Goal: Task Accomplishment & Management: Use online tool/utility

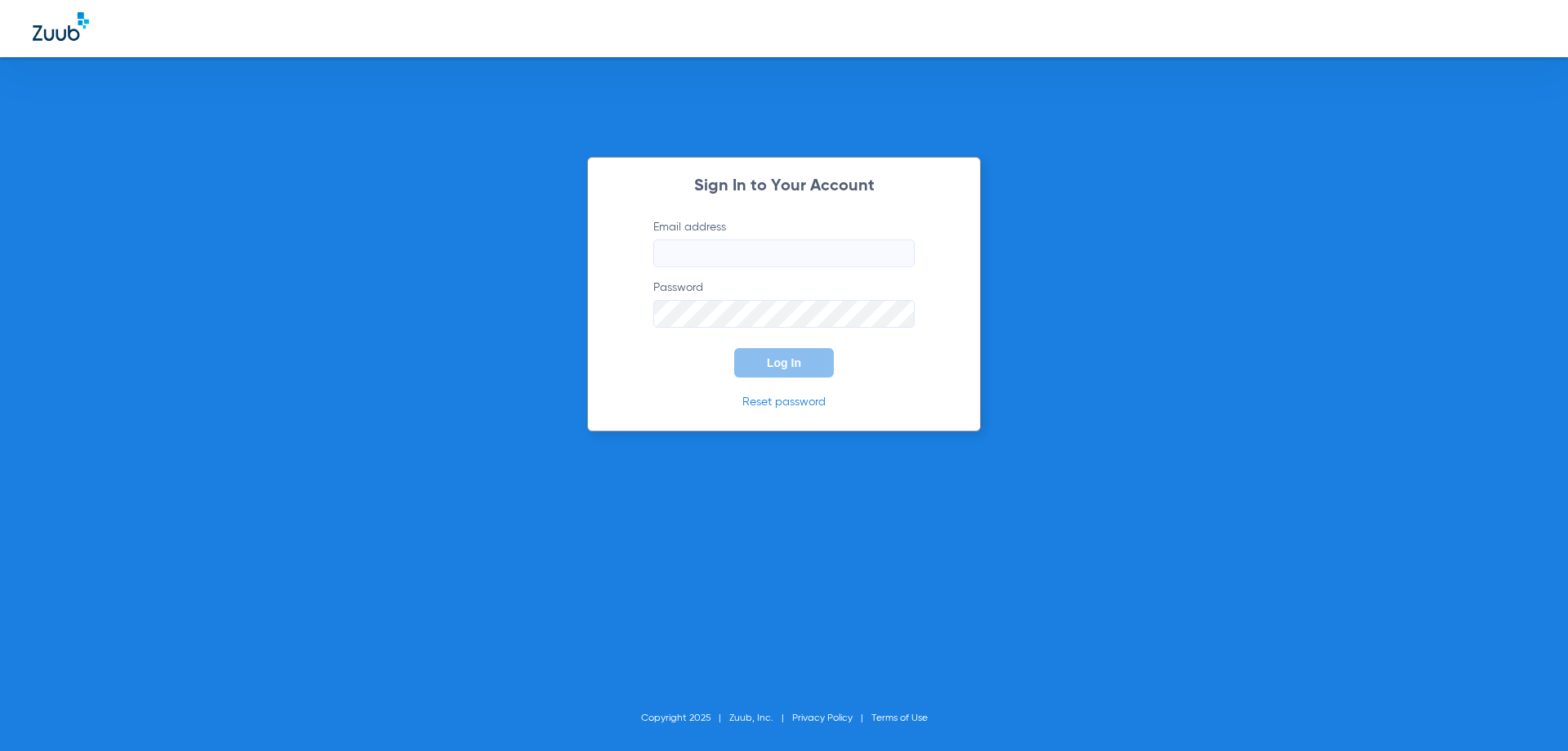
type input "[EMAIL_ADDRESS][DOMAIN_NAME]"
drag, startPoint x: 842, startPoint y: 373, endPoint x: 820, endPoint y: 362, distance: 24.6
click at [837, 370] on form "Email address [EMAIL_ADDRESS][DOMAIN_NAME] Password Log In" at bounding box center [784, 298] width 310 height 159
click at [816, 359] on button "Log In" at bounding box center [784, 363] width 99 height 30
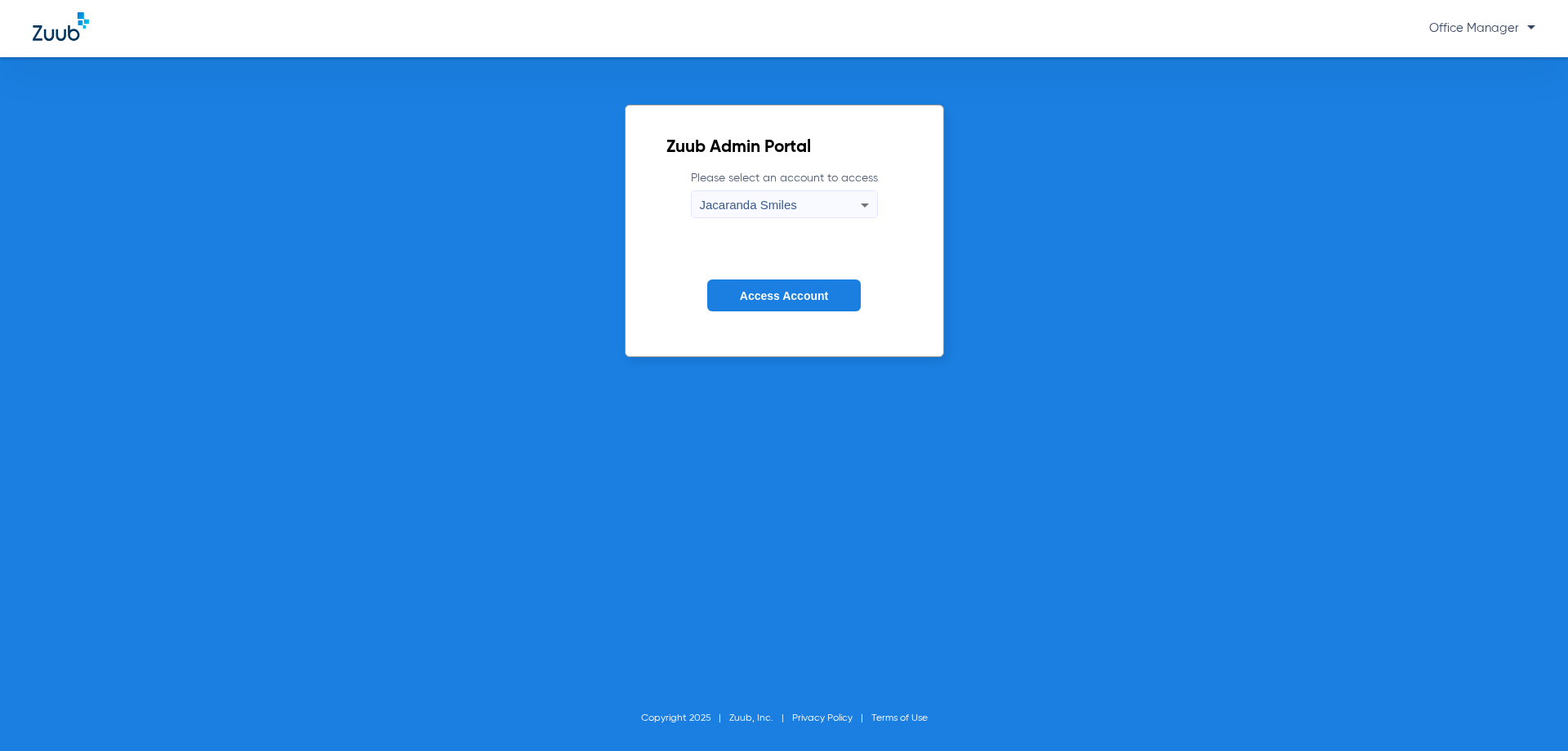
click at [741, 282] on button "Access Account" at bounding box center [784, 295] width 153 height 32
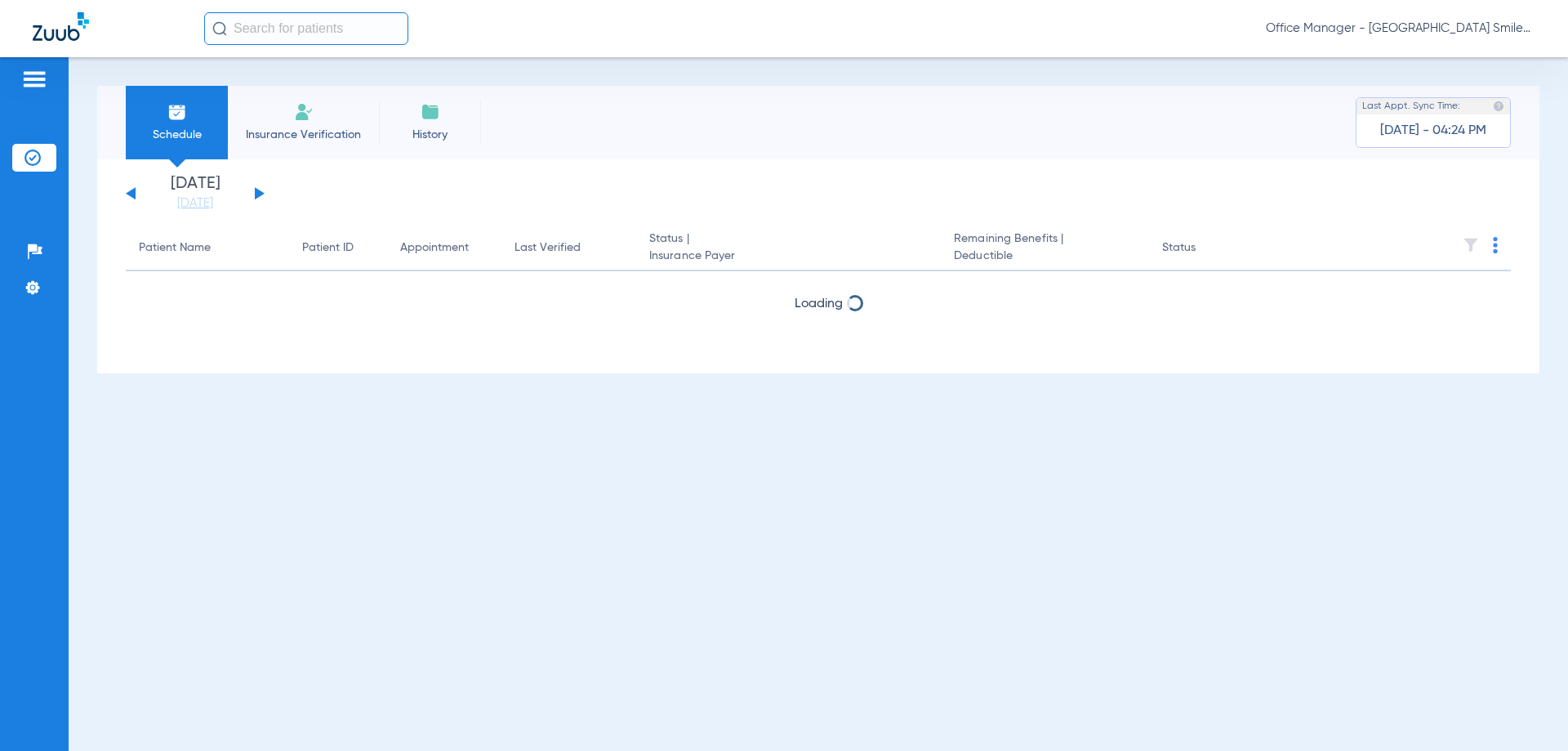
click at [357, 33] on input "text" at bounding box center [306, 28] width 204 height 32
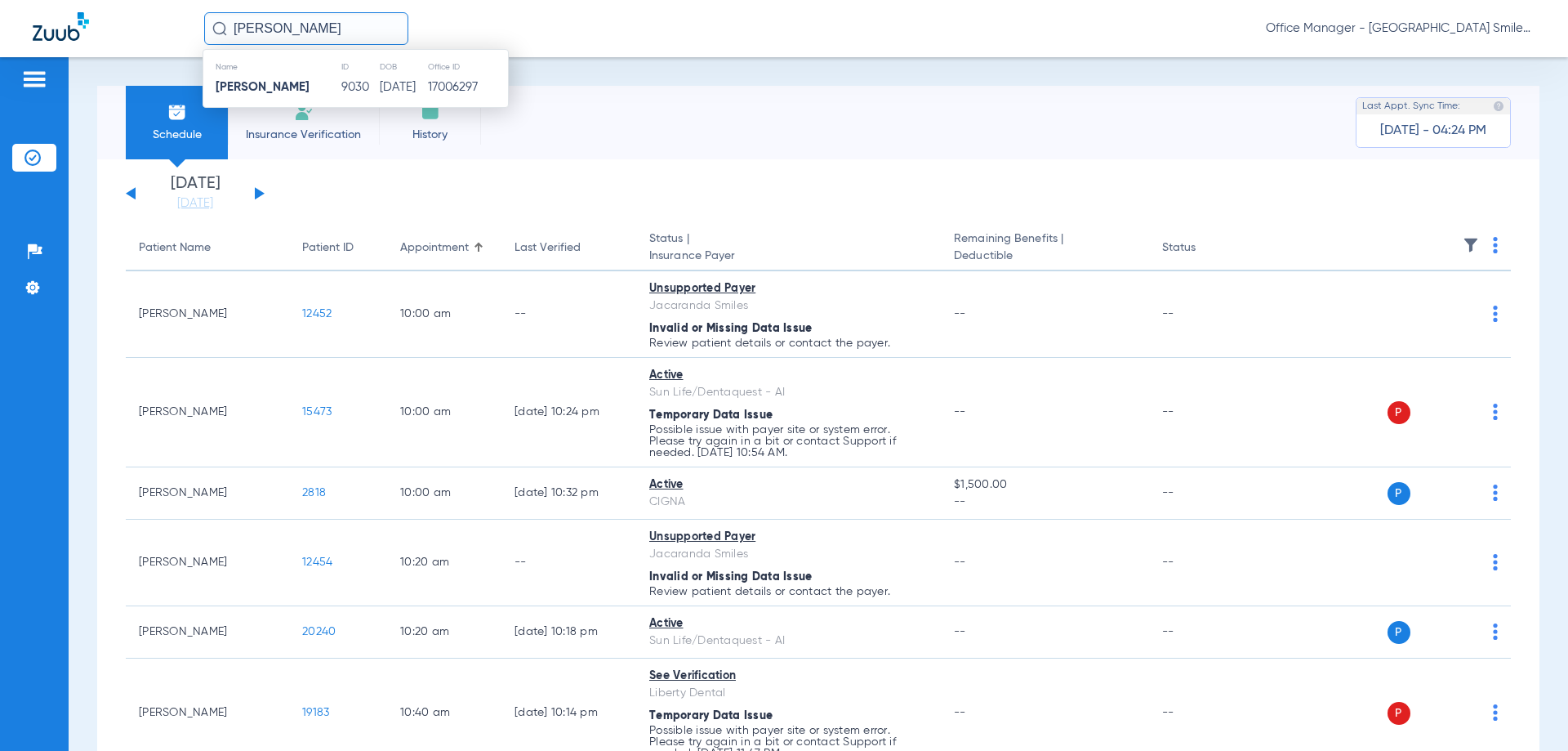
type input "[PERSON_NAME]"
click at [398, 89] on td "[DATE]" at bounding box center [403, 87] width 48 height 23
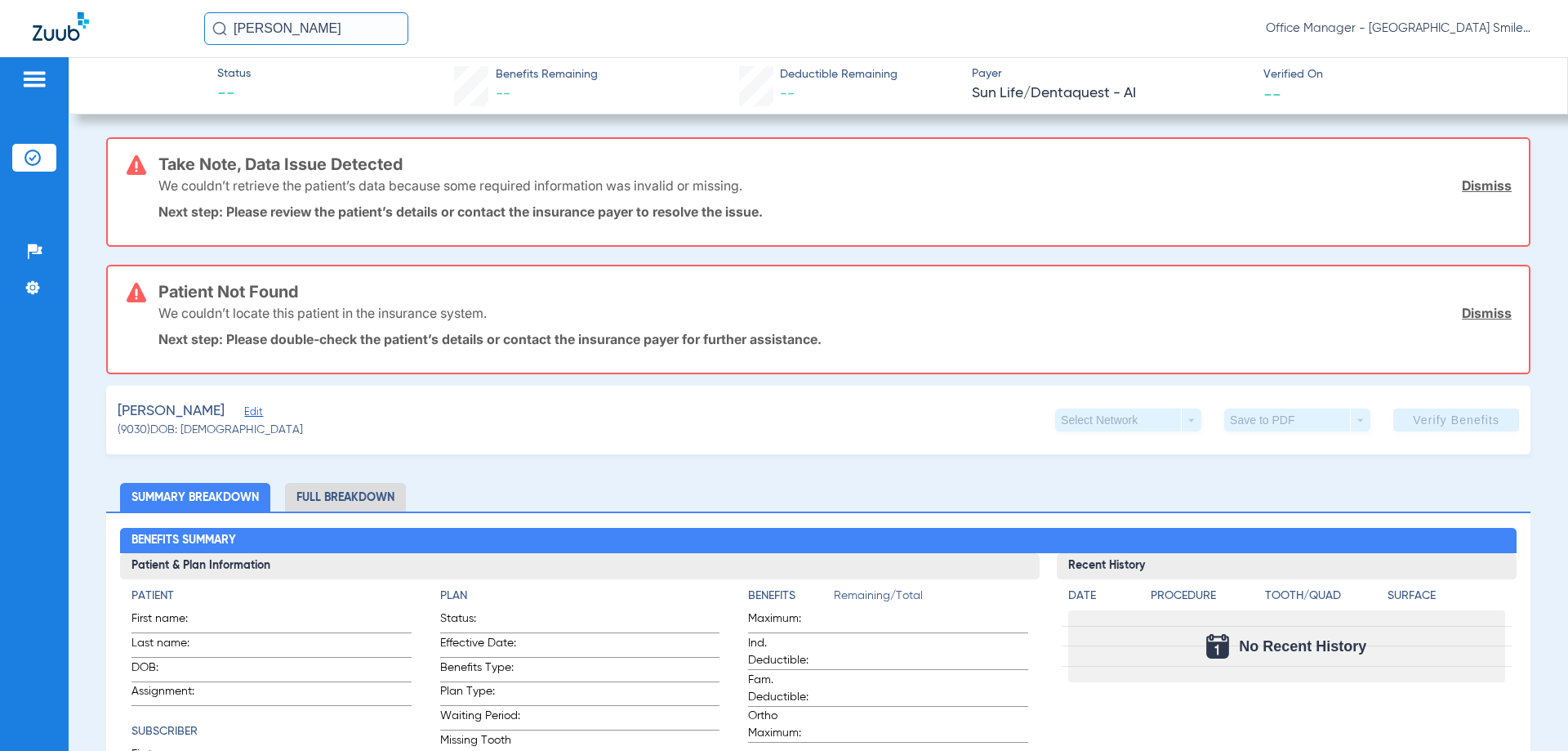
scroll to position [55, 0]
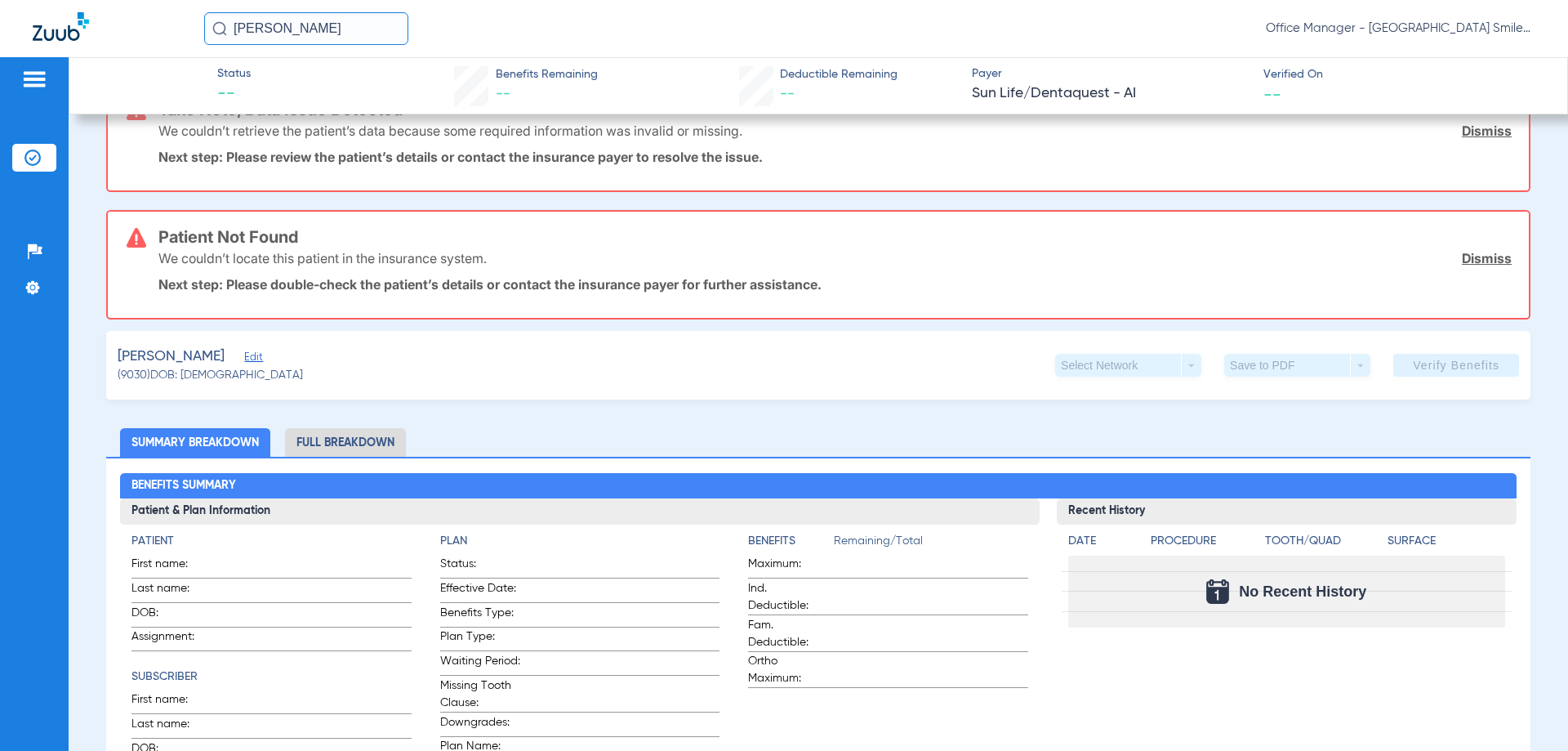
click at [1451, 374] on app-verify-button "Verify Benefits" at bounding box center [1457, 365] width 126 height 23
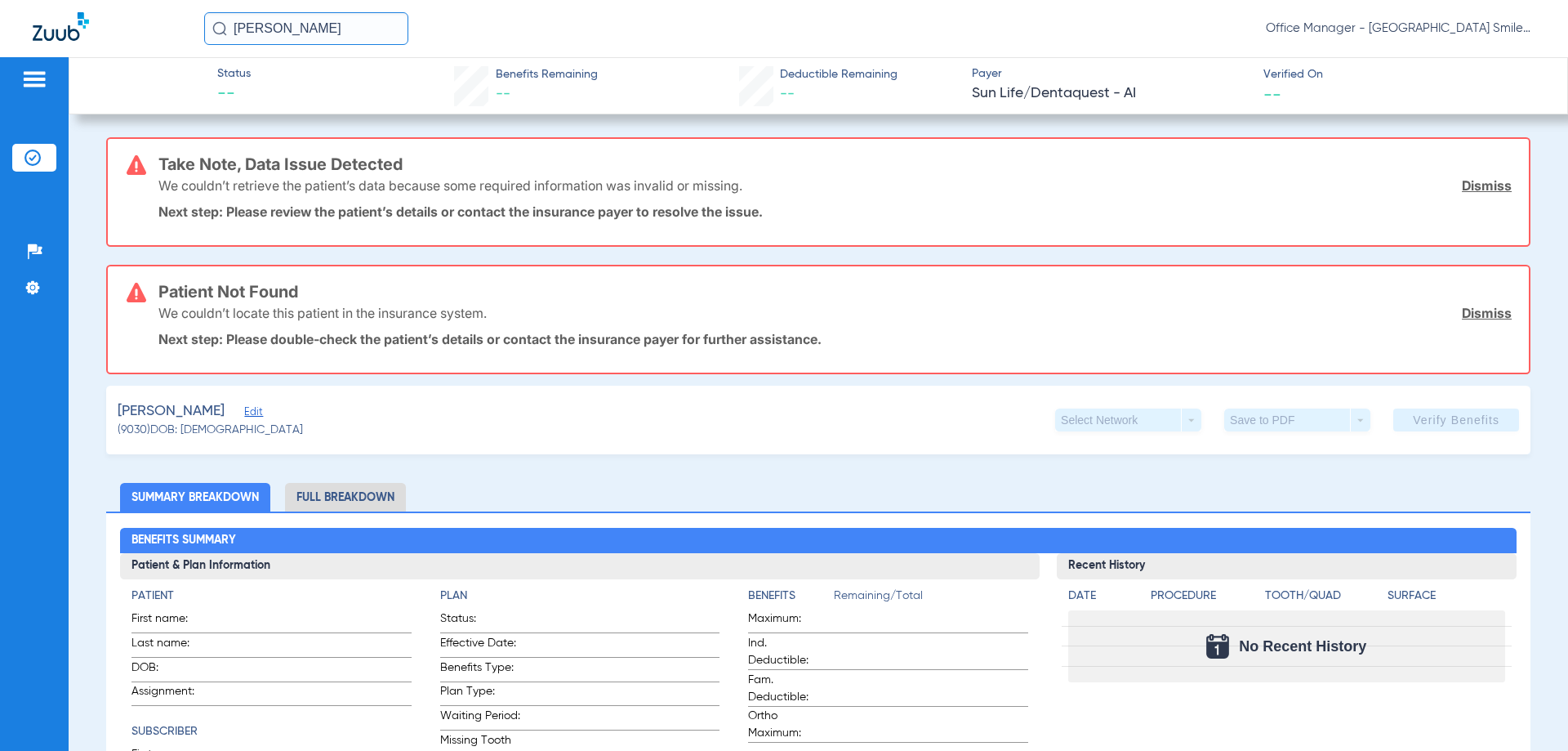
drag, startPoint x: 1454, startPoint y: 411, endPoint x: 1448, endPoint y: 370, distance: 41.4
click at [1453, 409] on app-verify-button "Verify Benefits" at bounding box center [1457, 420] width 126 height 23
click at [1471, 193] on link "Dismiss" at bounding box center [1487, 186] width 50 height 17
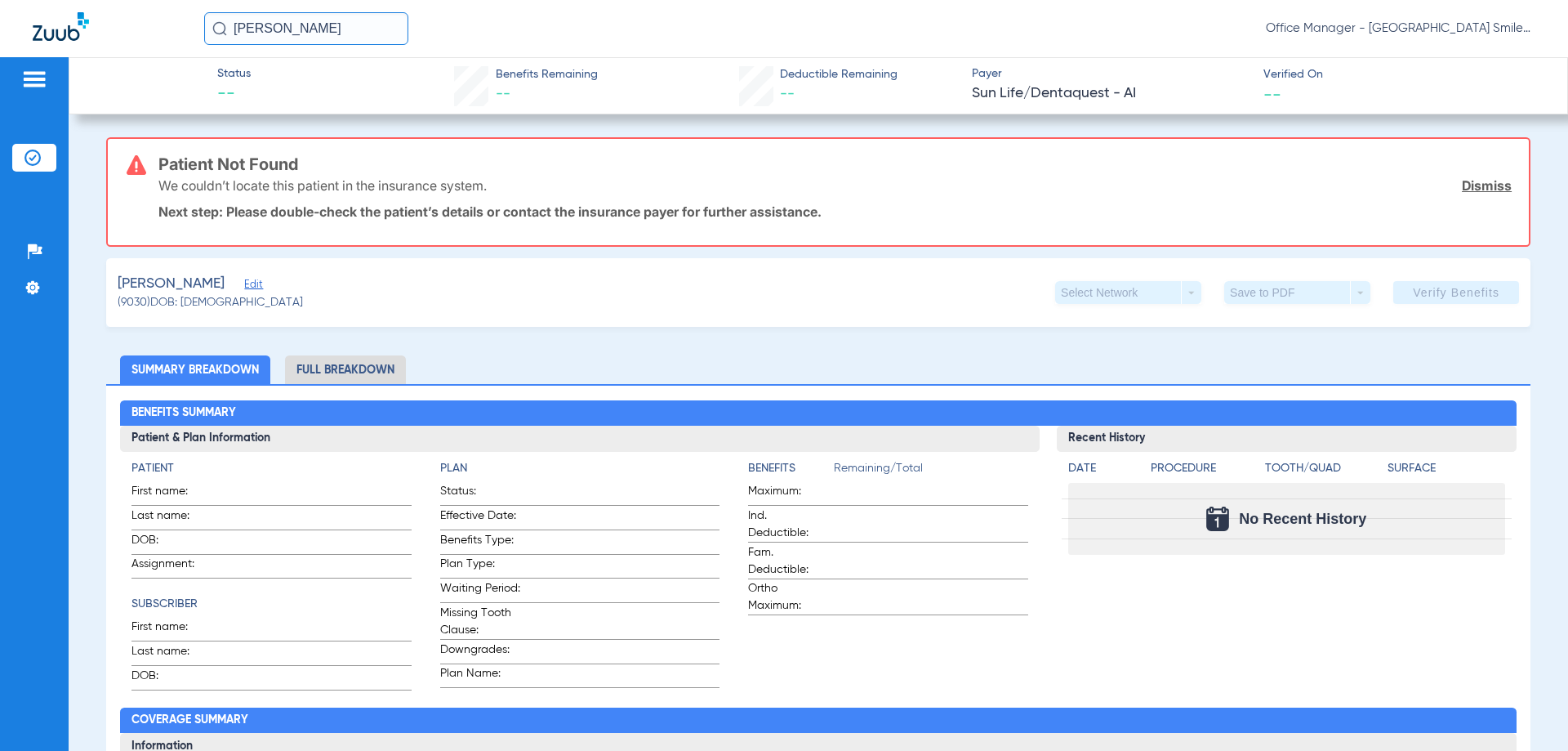
click at [1473, 237] on div "Patient Not Found We couldn’t locate this patient in the insurance system. Dism…" at bounding box center [836, 192] width 1354 height 106
click at [1463, 202] on div "We couldn’t locate this patient in the insurance system. Dismiss" at bounding box center [836, 186] width 1354 height 43
drag, startPoint x: 1462, startPoint y: 176, endPoint x: 1425, endPoint y: 9, distance: 171.0
click at [1462, 175] on div "We couldn’t locate this patient in the insurance system. Dismiss" at bounding box center [836, 186] width 1354 height 43
